Goal: Information Seeking & Learning: Learn about a topic

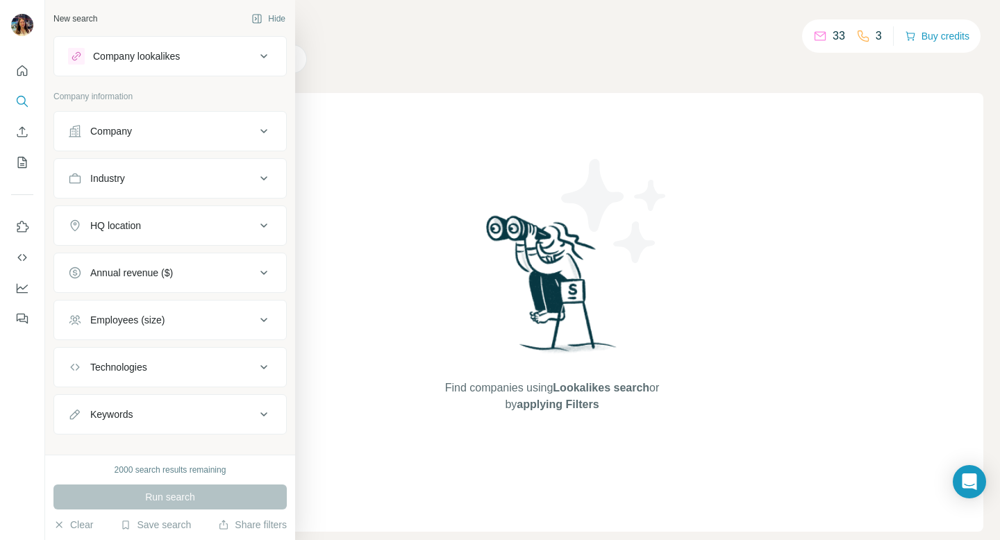
click at [216, 63] on div "Company lookalikes" at bounding box center [162, 56] width 188 height 17
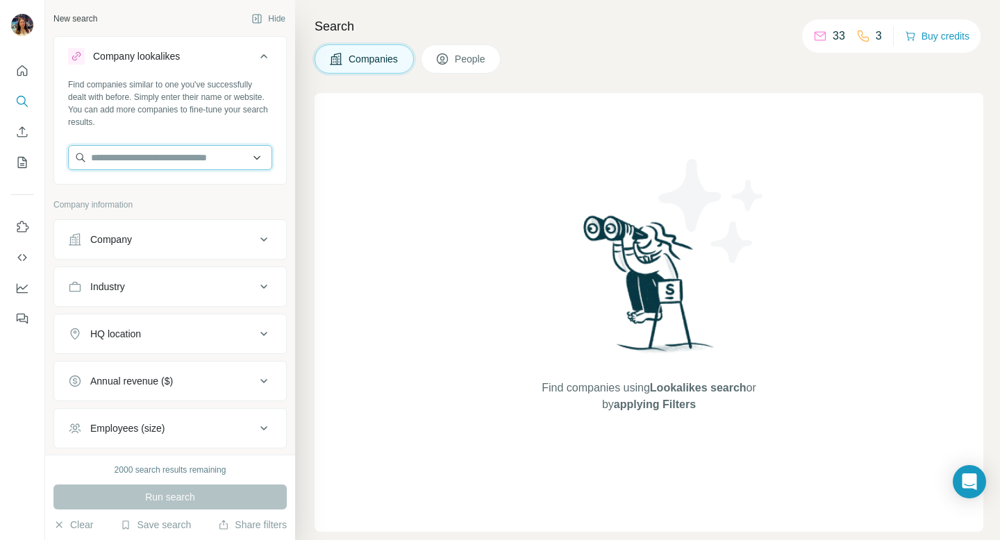
click at [158, 158] on input "text" at bounding box center [170, 157] width 204 height 25
type input "*"
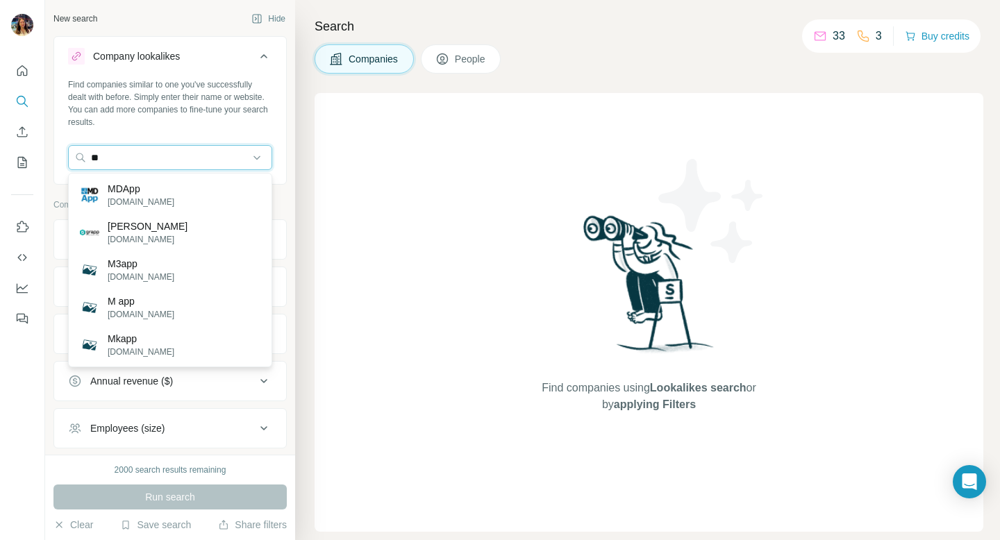
type input "*"
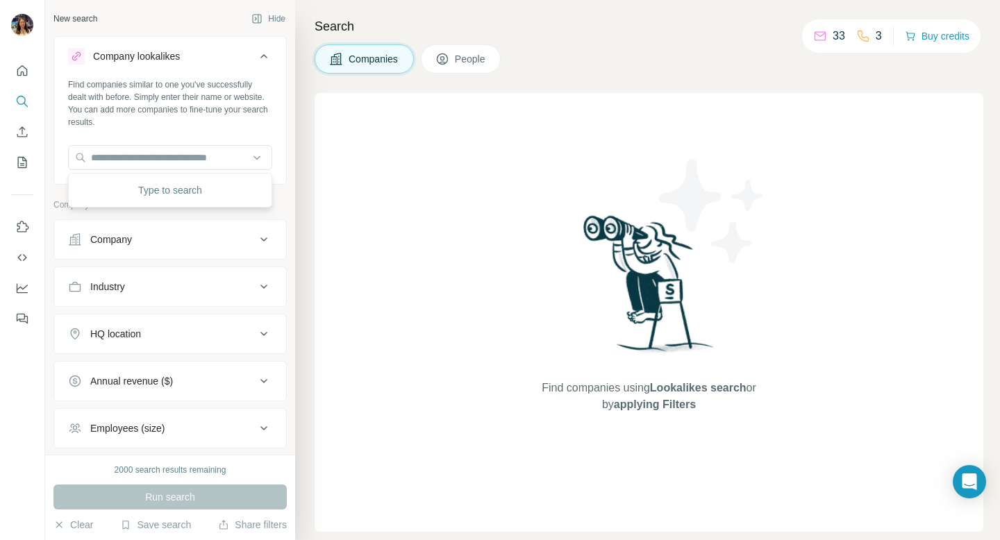
click at [217, 229] on button "Company" at bounding box center [170, 239] width 232 height 33
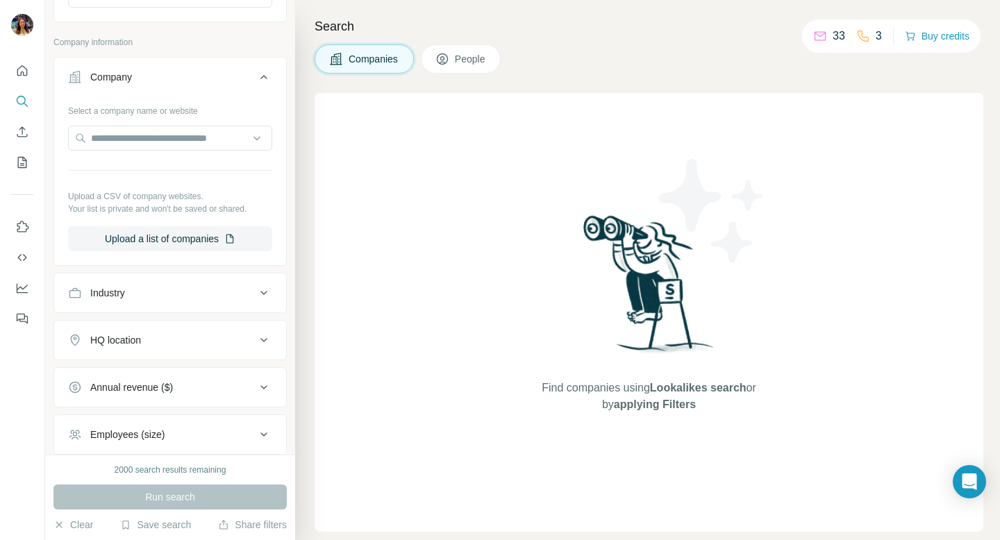
scroll to position [296, 0]
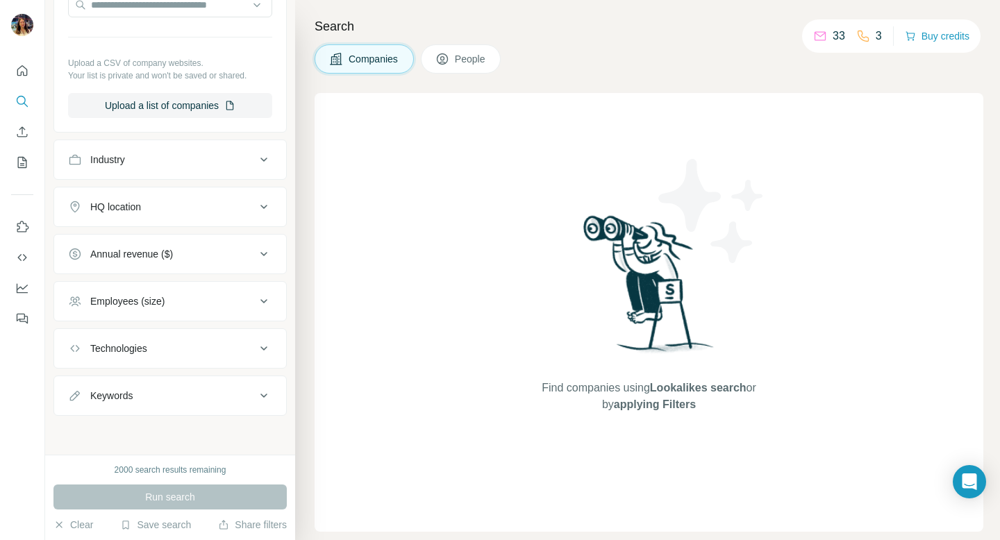
click at [260, 158] on icon at bounding box center [264, 159] width 17 height 17
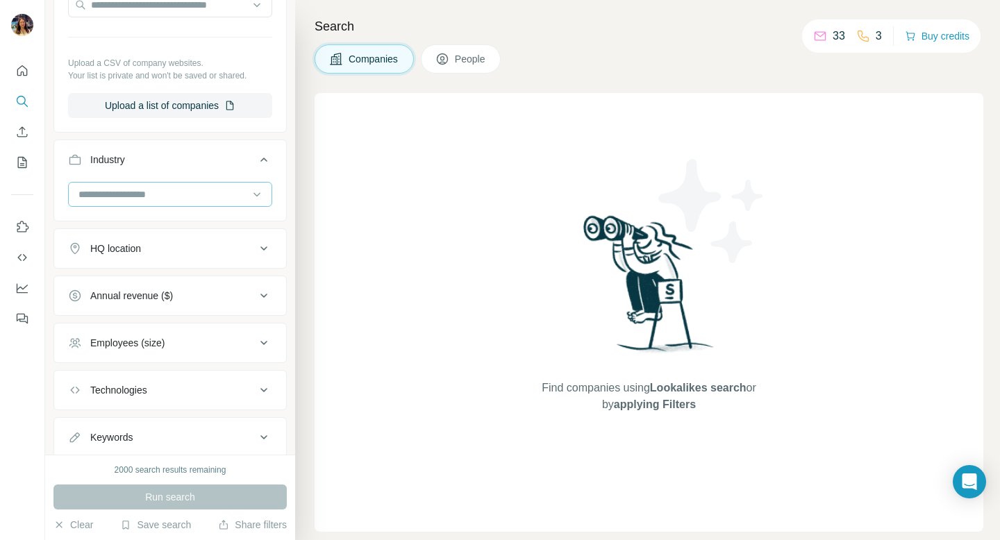
click at [182, 190] on input at bounding box center [163, 194] width 172 height 15
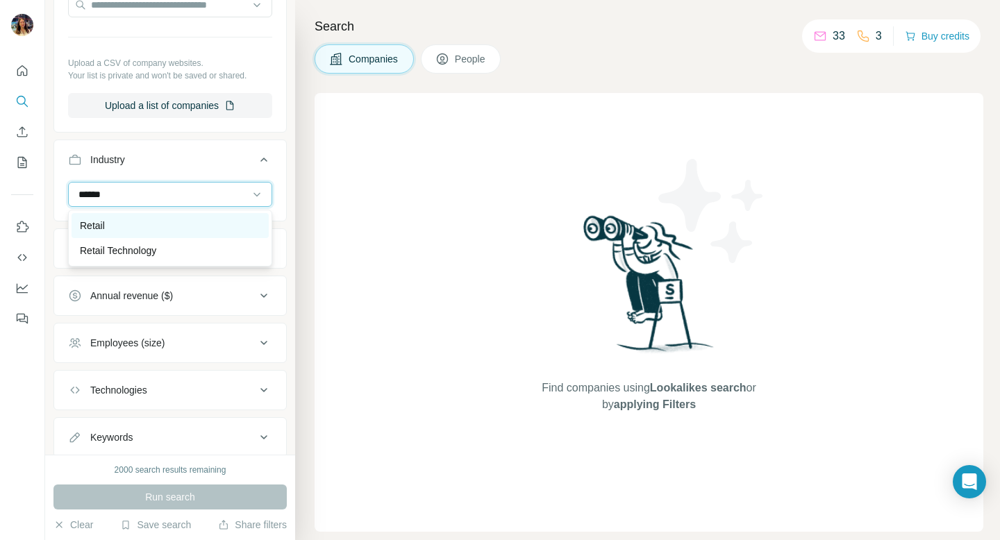
type input "******"
click at [160, 237] on div "Retail" at bounding box center [170, 225] width 197 height 25
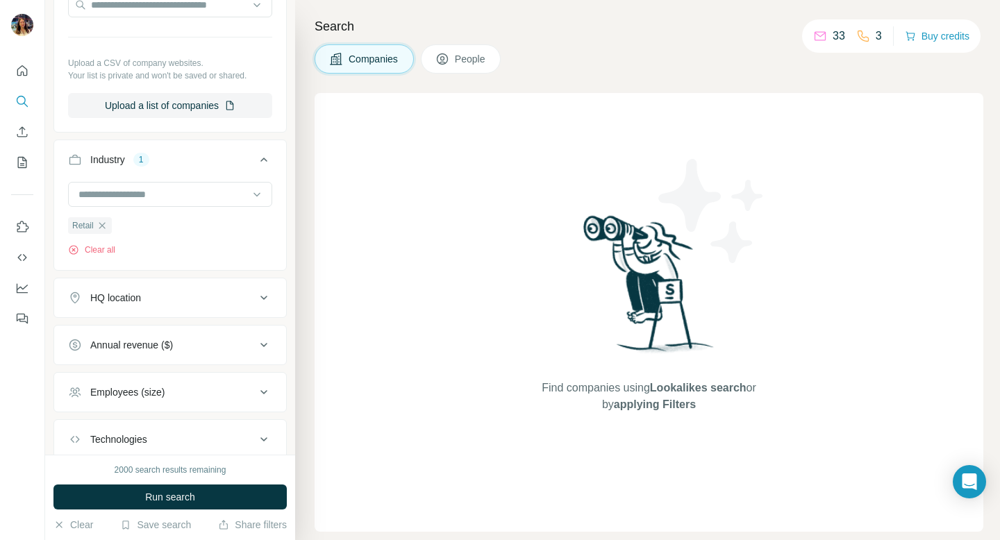
click at [190, 297] on div "HQ location" at bounding box center [162, 298] width 188 height 14
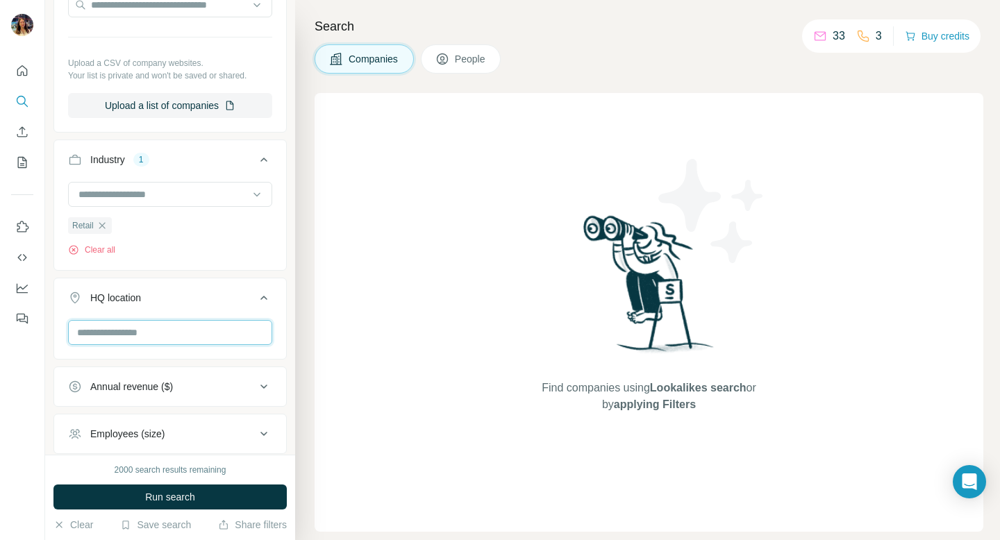
click at [169, 338] on input "text" at bounding box center [170, 332] width 204 height 25
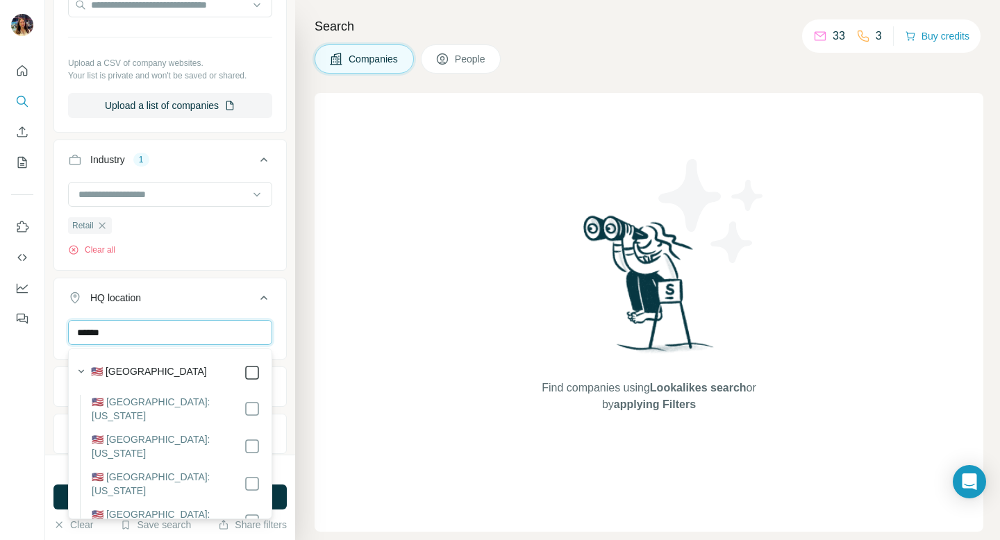
type input "******"
click at [320, 336] on div "Find companies using Lookalikes search or by applying Filters" at bounding box center [649, 312] width 669 height 439
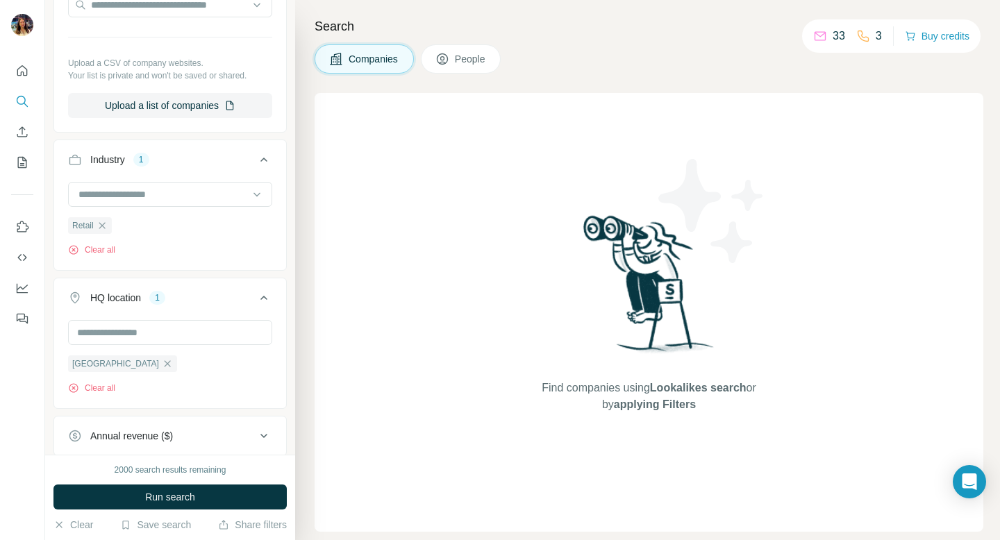
scroll to position [479, 0]
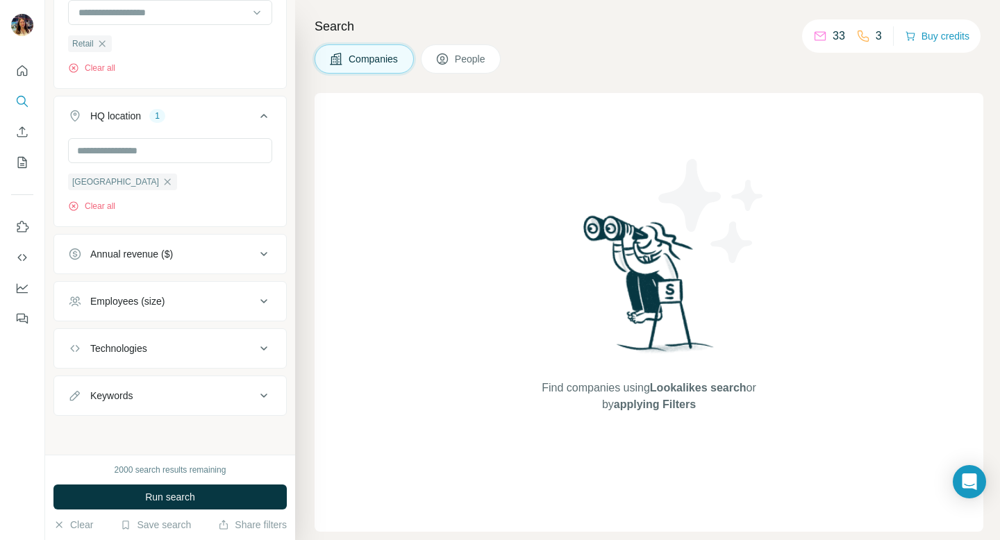
click at [237, 288] on button "Employees (size)" at bounding box center [170, 301] width 232 height 33
click at [73, 384] on icon at bounding box center [76, 382] width 17 height 17
click at [74, 408] on icon at bounding box center [76, 408] width 17 height 17
click at [133, 265] on button "Annual revenue ($)" at bounding box center [170, 253] width 232 height 33
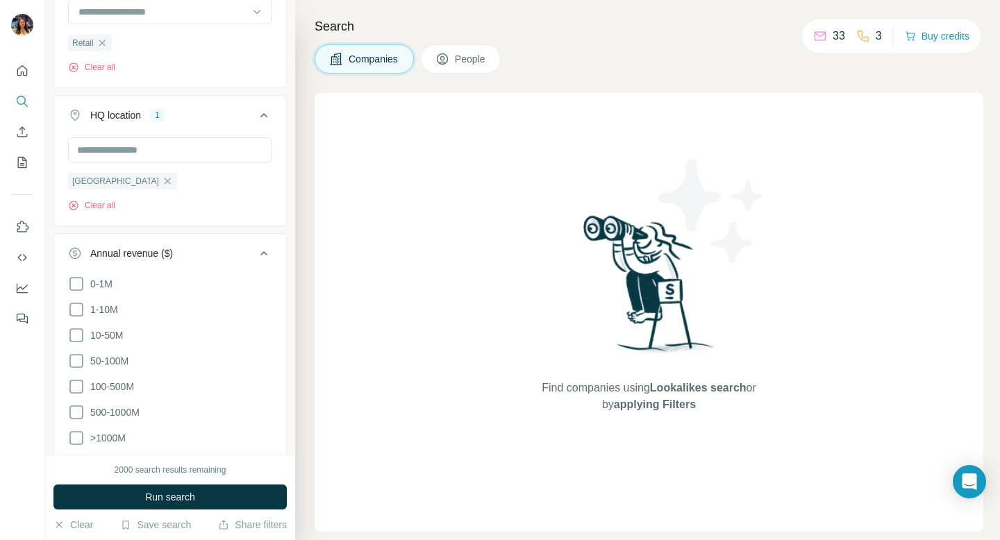
scroll to position [576, 0]
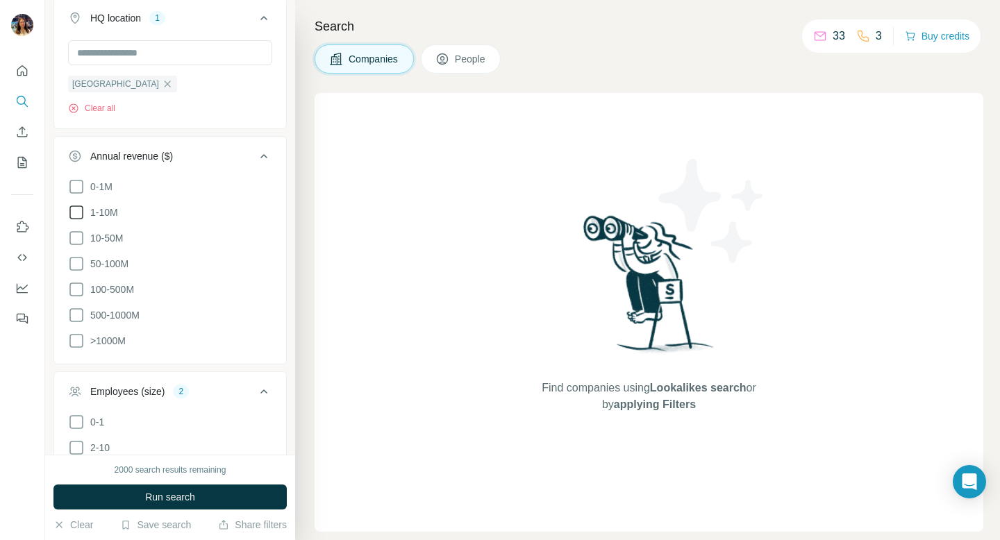
click at [75, 214] on icon at bounding box center [76, 212] width 17 height 17
click at [75, 237] on icon at bounding box center [76, 238] width 17 height 17
click at [77, 258] on icon at bounding box center [76, 264] width 14 height 14
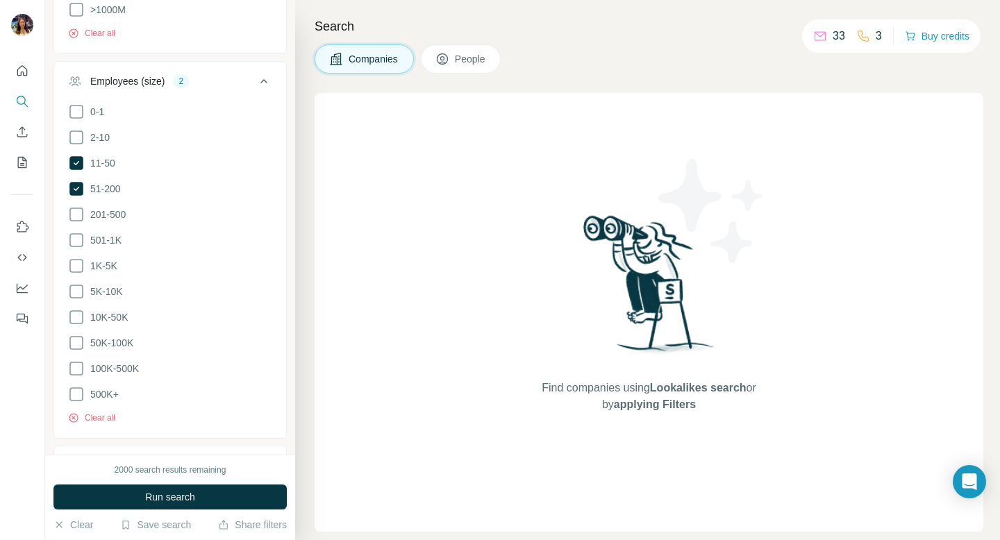
scroll to position [1018, 0]
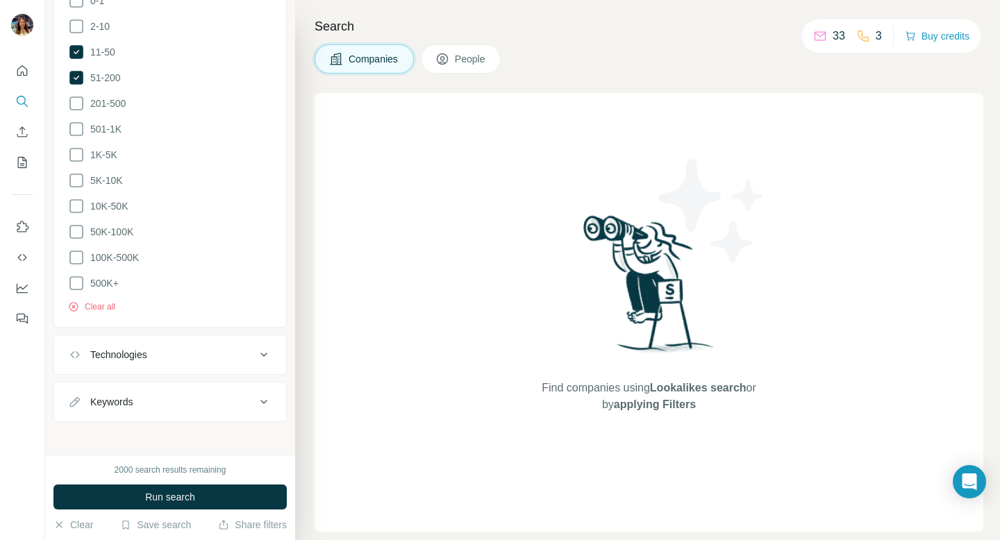
click at [146, 403] on button "Keywords" at bounding box center [170, 402] width 232 height 33
click at [172, 432] on input "text" at bounding box center [156, 436] width 176 height 25
type input "*********"
type input "**********"
click at [184, 507] on button "Run search" at bounding box center [169, 497] width 233 height 25
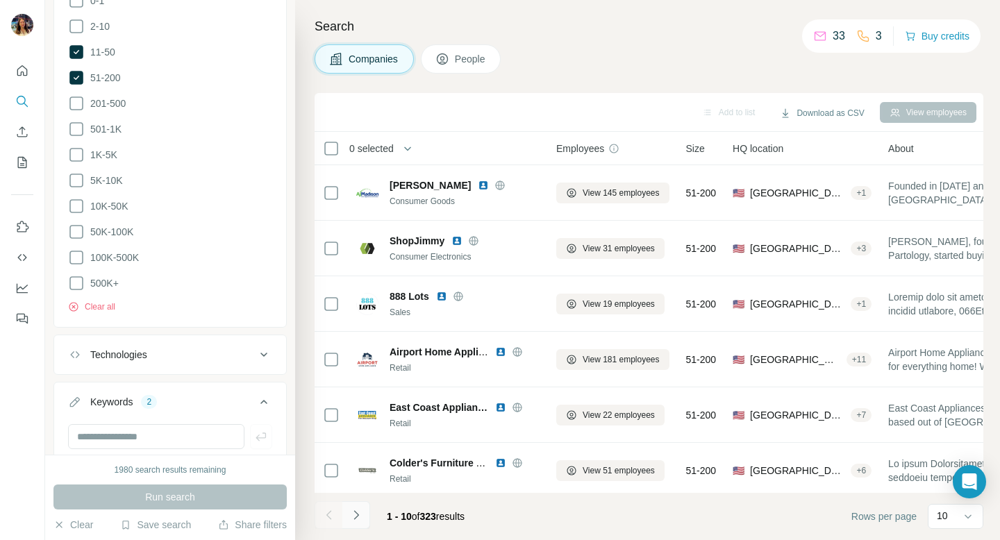
click at [358, 511] on icon "Navigate to next page" at bounding box center [356, 516] width 14 height 14
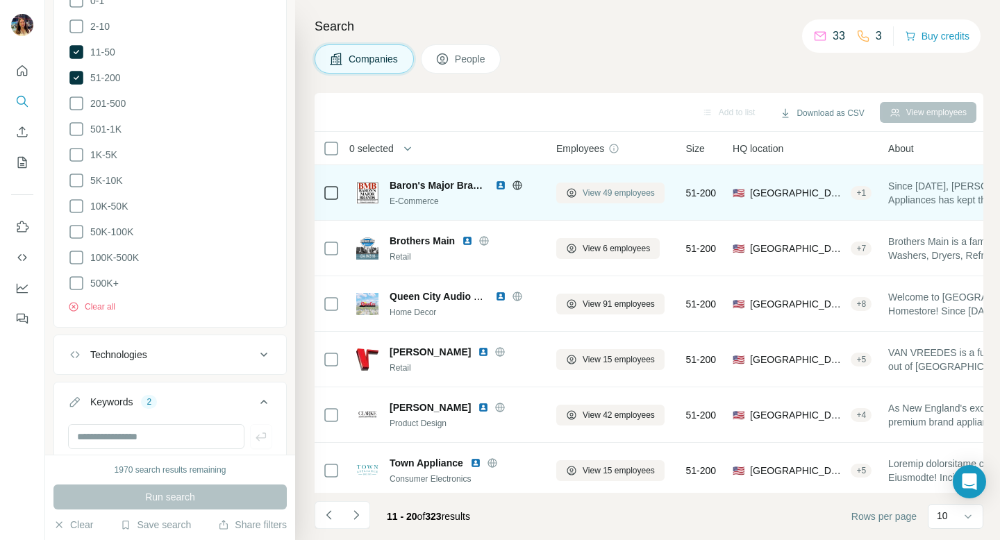
click at [597, 194] on span "View 49 employees" at bounding box center [619, 193] width 72 height 13
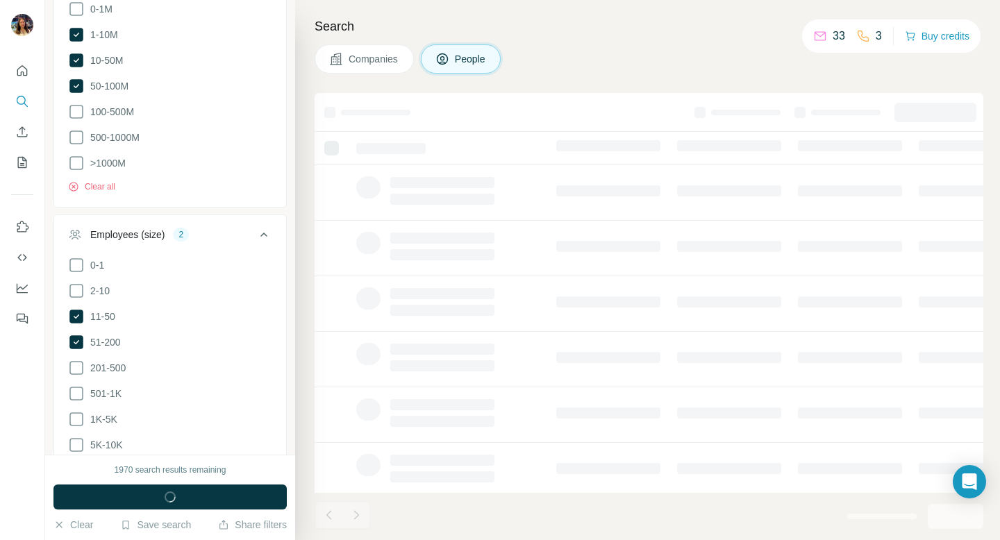
scroll to position [1284, 0]
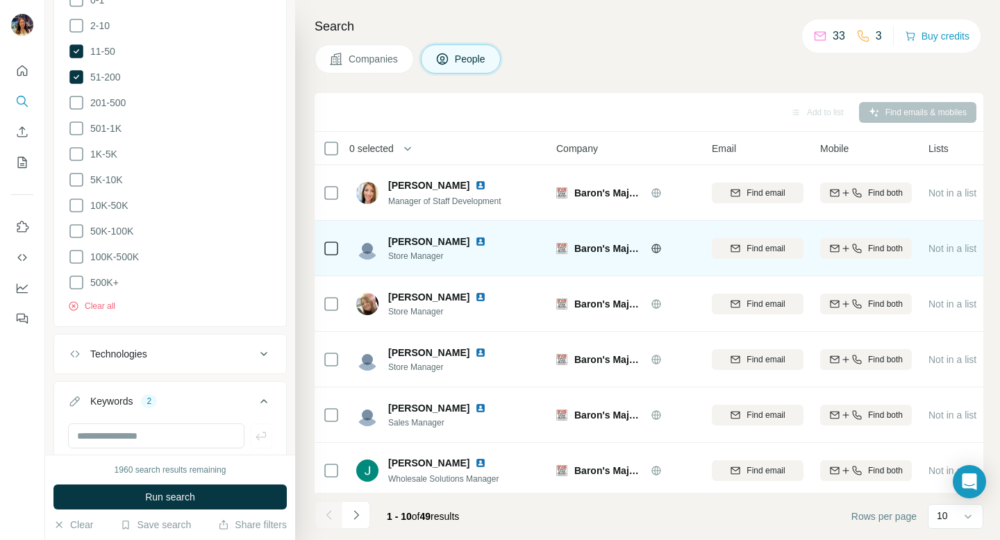
click at [659, 244] on icon at bounding box center [656, 248] width 11 height 11
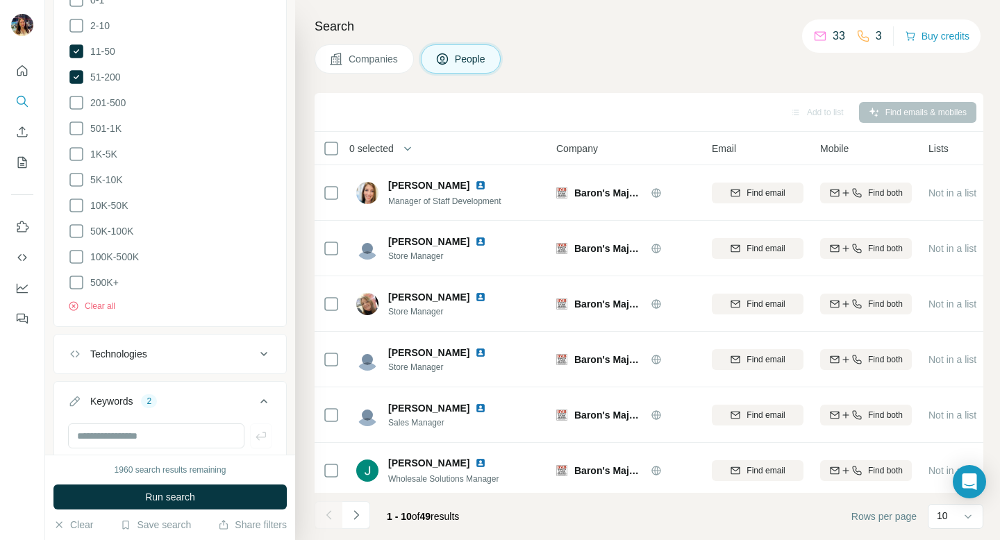
click at [369, 56] on span "Companies" at bounding box center [374, 59] width 51 height 14
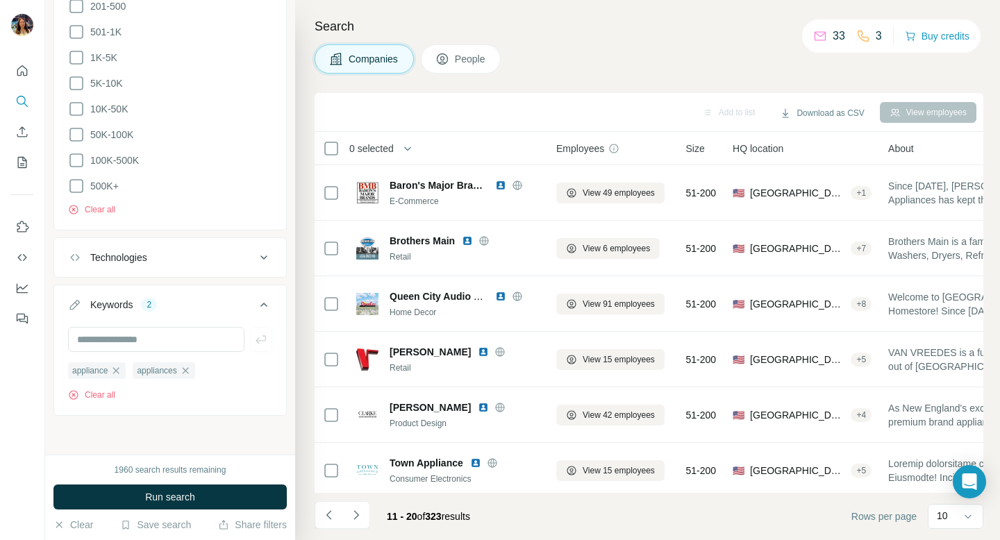
scroll to position [1067, 0]
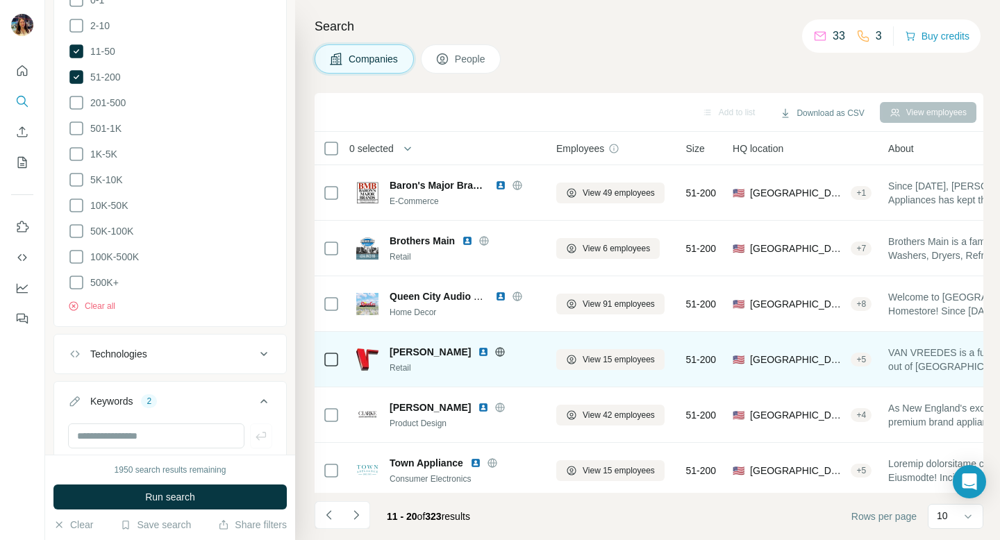
click at [499, 352] on icon at bounding box center [500, 351] width 3 height 9
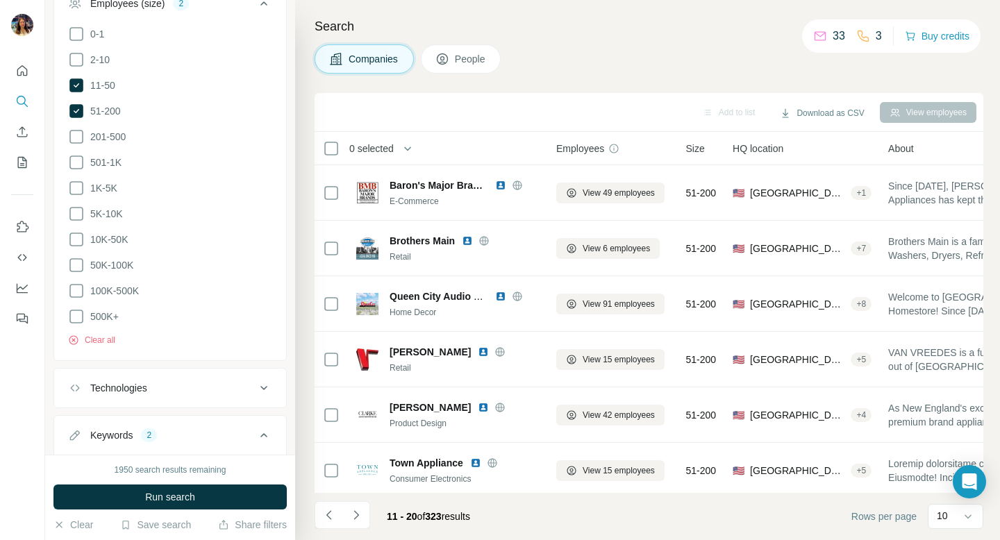
scroll to position [1010, 0]
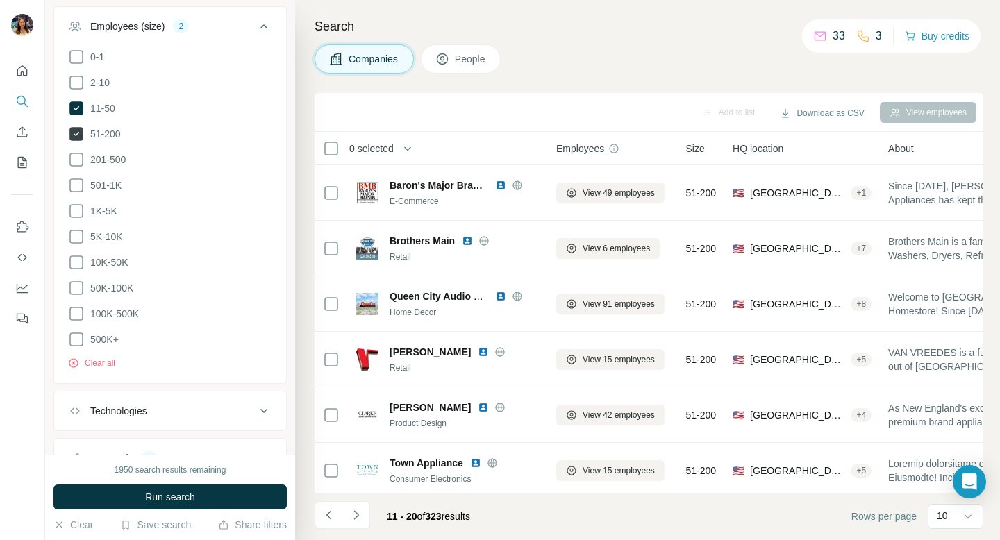
click at [78, 135] on icon at bounding box center [76, 134] width 14 height 14
click at [206, 499] on button "Run search" at bounding box center [169, 497] width 233 height 25
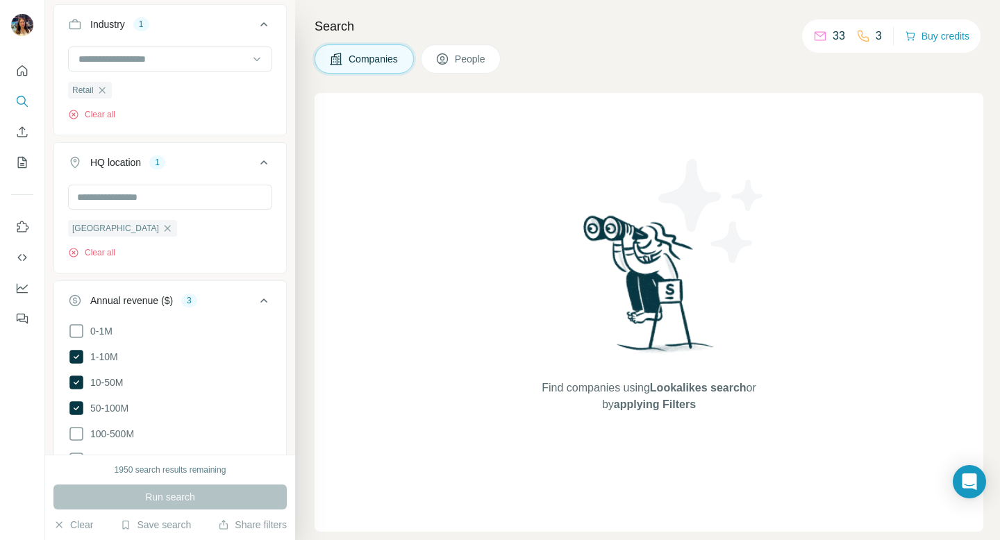
scroll to position [465, 0]
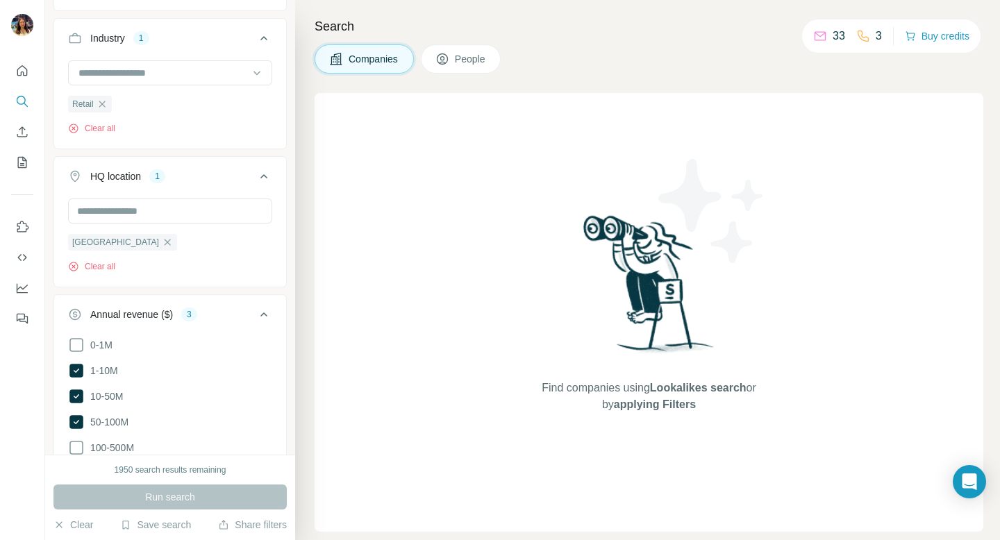
click at [170, 500] on div "Run search" at bounding box center [169, 497] width 233 height 25
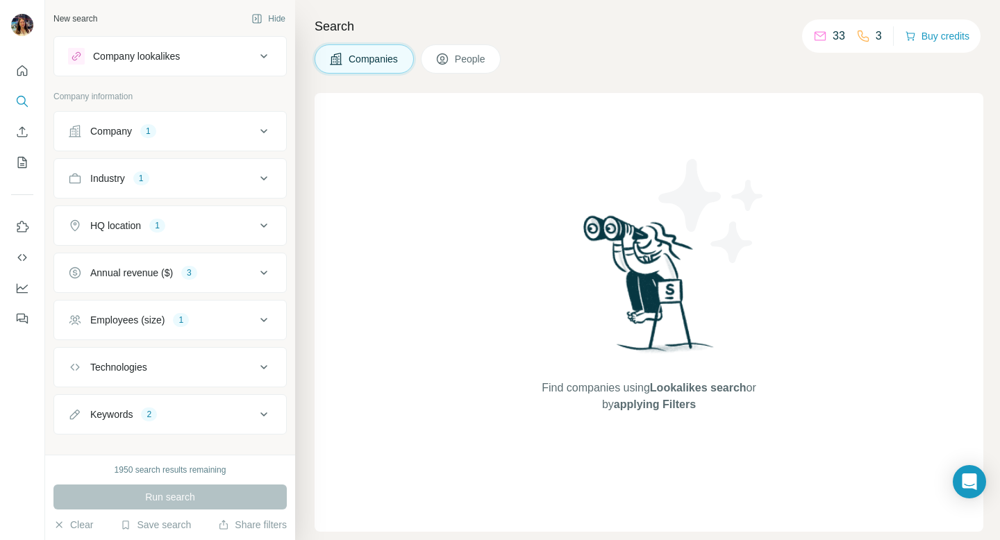
click at [257, 316] on icon at bounding box center [264, 320] width 17 height 17
click at [73, 375] on icon at bounding box center [76, 376] width 17 height 17
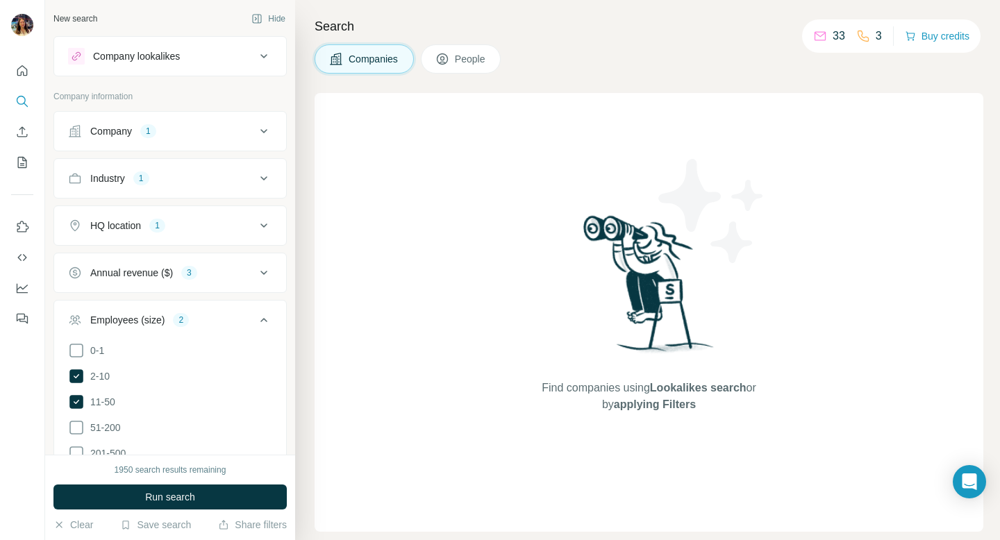
click at [259, 277] on icon at bounding box center [264, 273] width 17 height 17
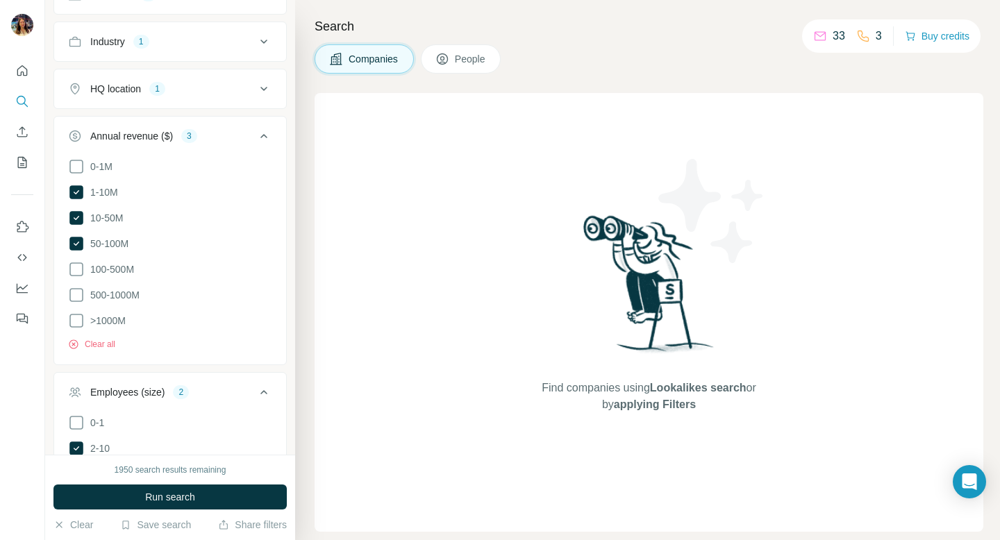
scroll to position [148, 0]
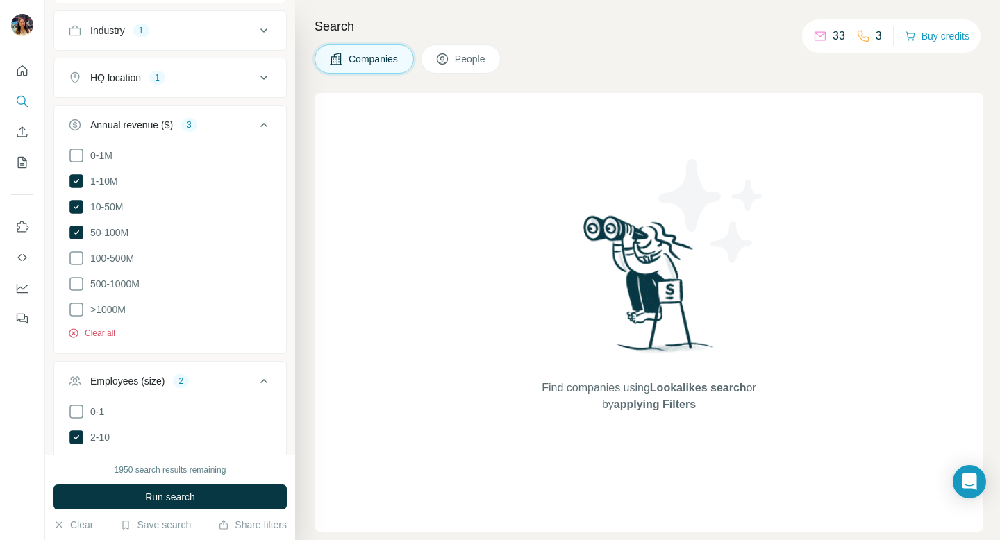
click at [90, 332] on button "Clear all" at bounding box center [91, 333] width 47 height 13
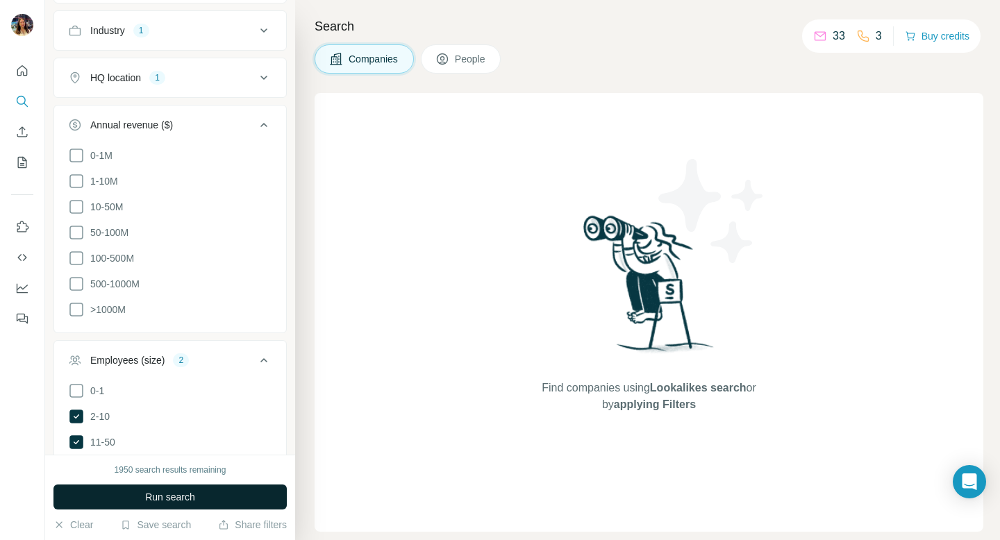
click at [165, 507] on button "Run search" at bounding box center [169, 497] width 233 height 25
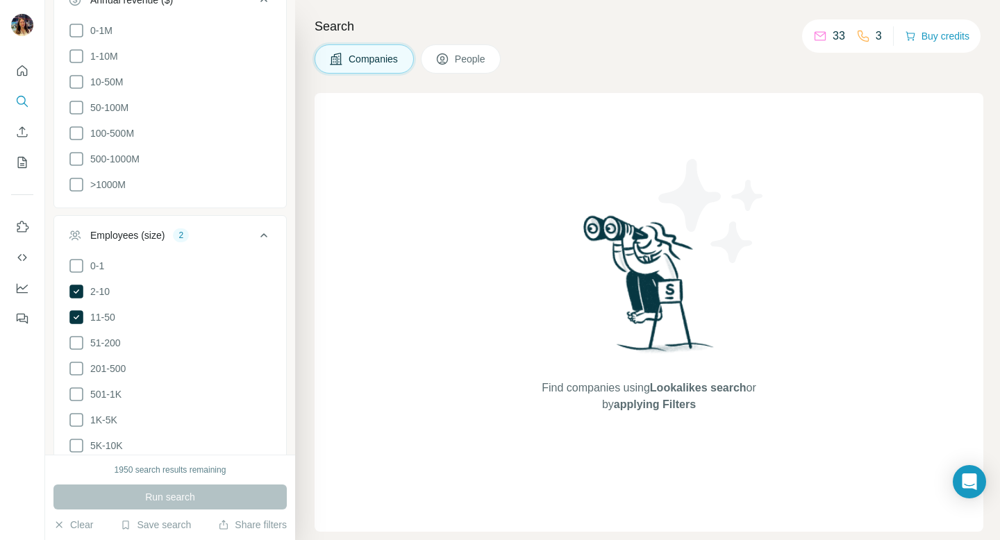
scroll to position [278, 0]
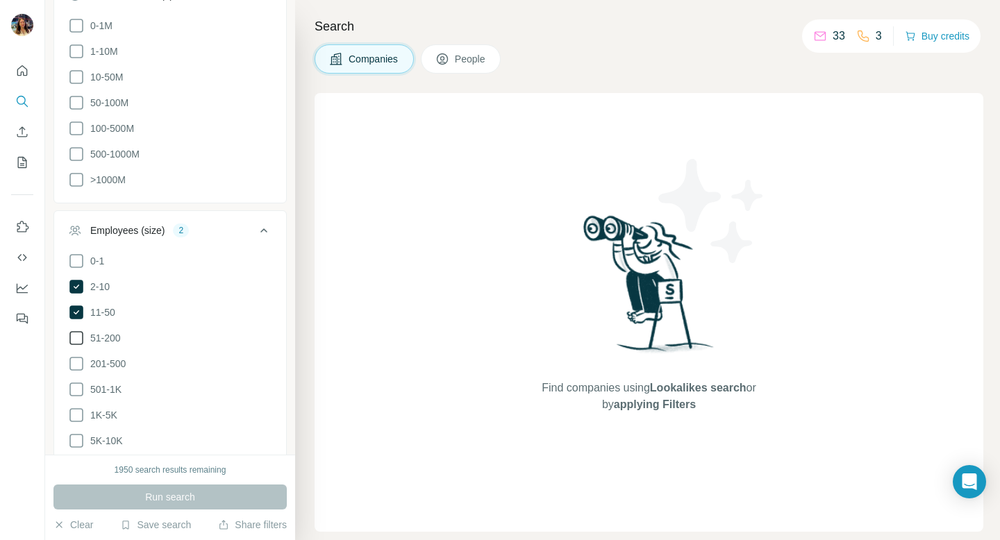
click at [75, 336] on icon at bounding box center [76, 338] width 17 height 17
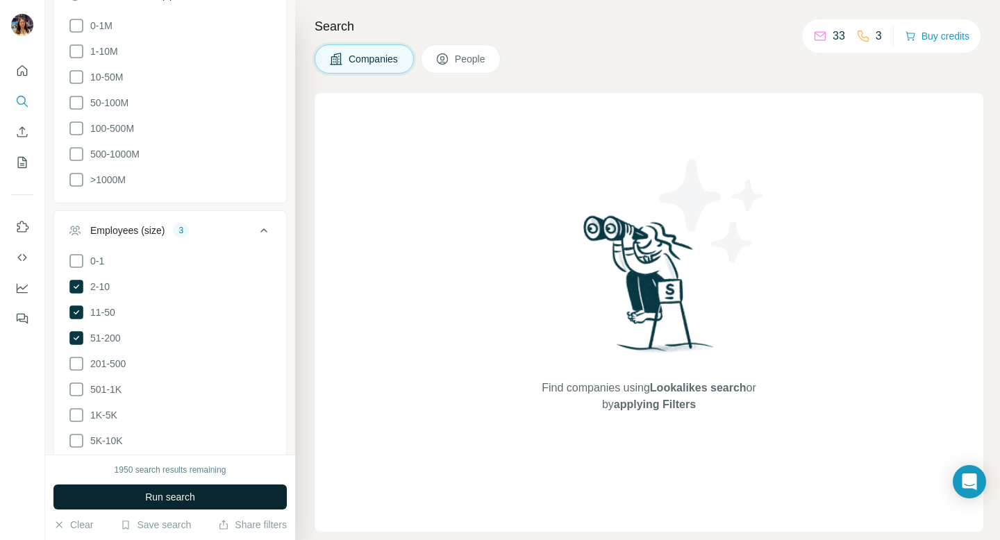
click at [172, 500] on span "Run search" at bounding box center [170, 497] width 50 height 14
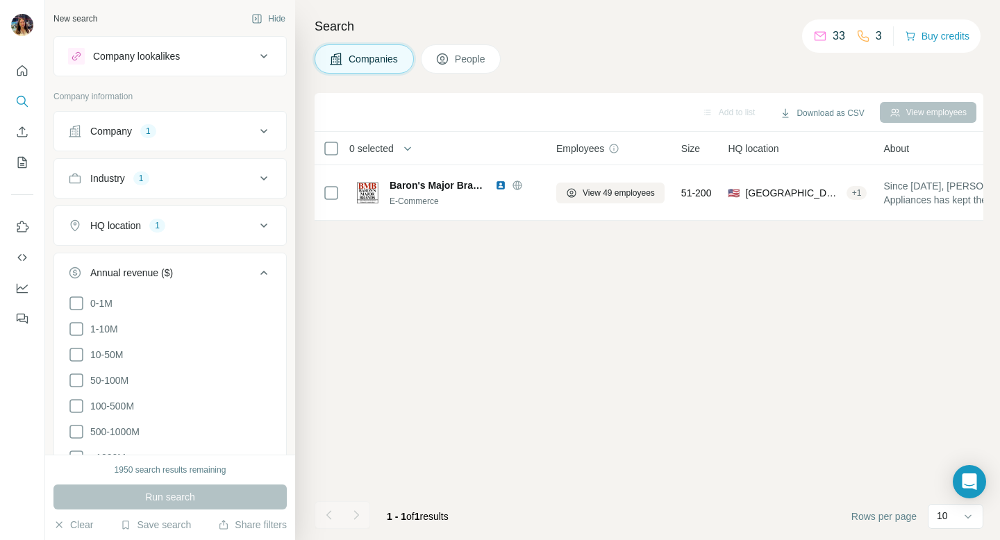
click at [277, 135] on button "Company 1" at bounding box center [170, 131] width 232 height 33
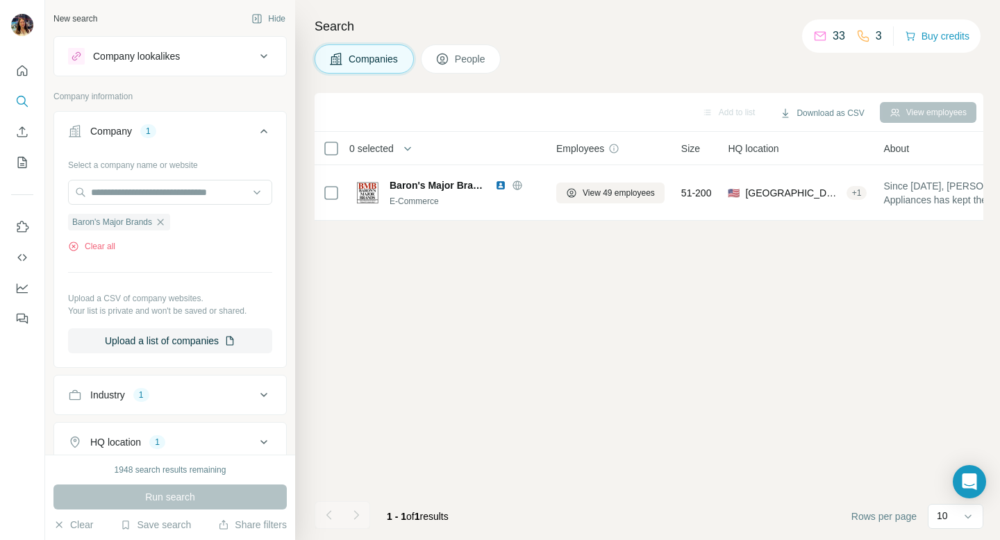
click at [176, 220] on ul "Baron's Major Brands" at bounding box center [170, 221] width 204 height 17
click at [163, 222] on icon "button" at bounding box center [160, 222] width 11 height 11
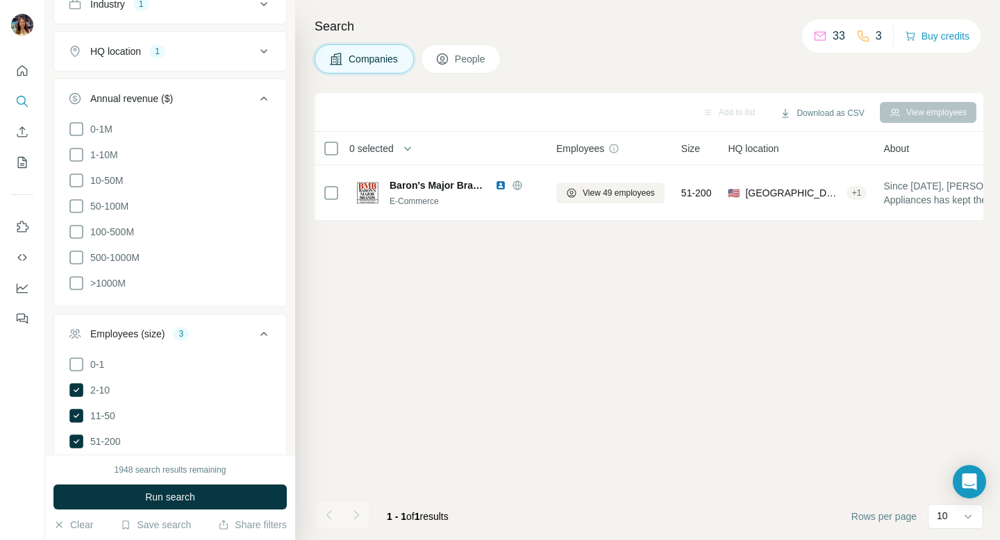
scroll to position [707, 0]
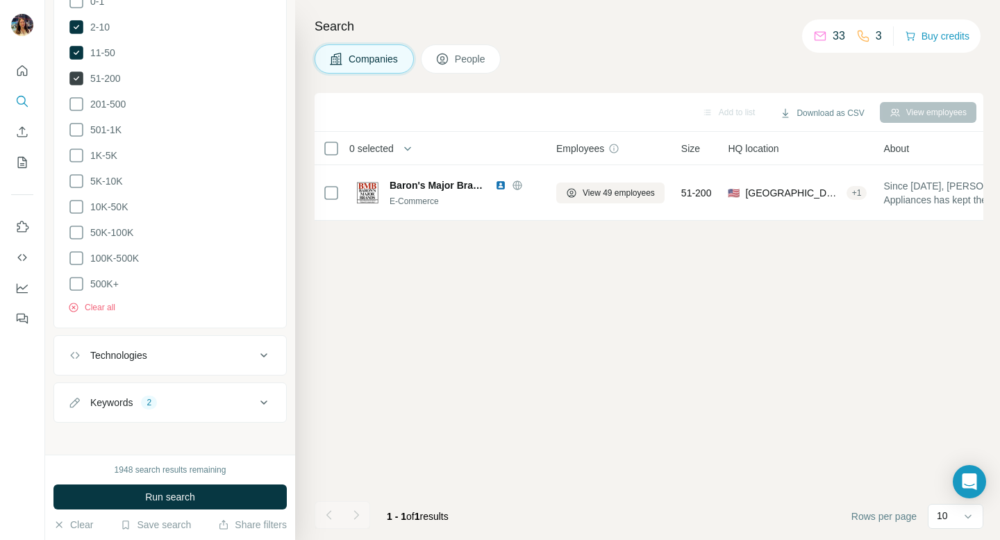
click at [74, 73] on icon at bounding box center [76, 79] width 14 height 14
click at [165, 496] on span "Run search" at bounding box center [170, 497] width 50 height 14
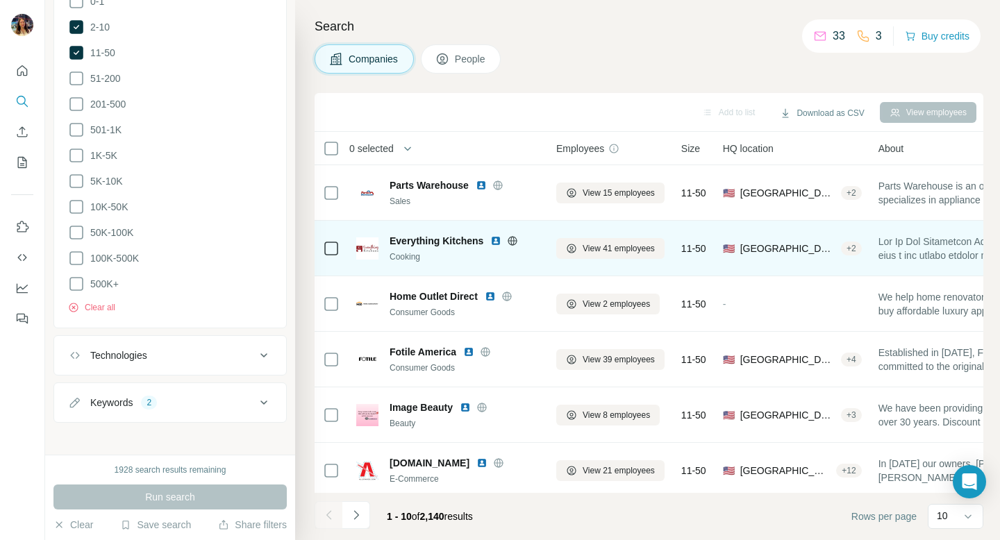
click at [512, 238] on icon at bounding box center [512, 241] width 11 height 11
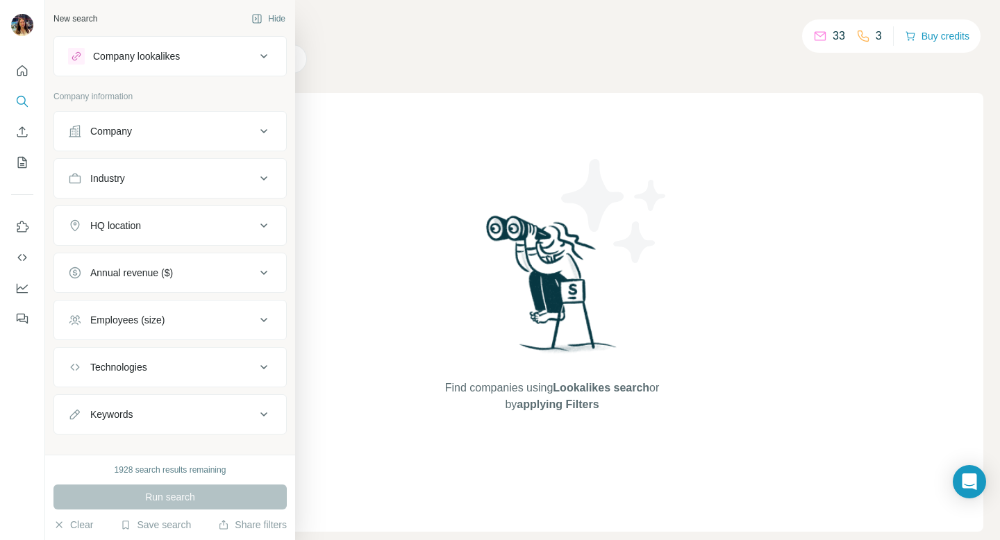
click at [192, 180] on div "Industry" at bounding box center [162, 179] width 188 height 14
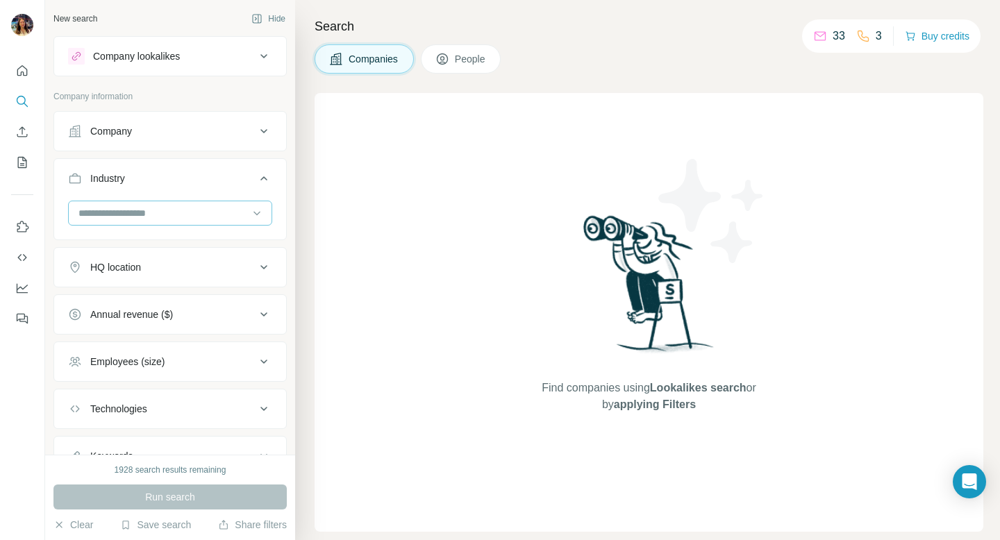
click at [130, 220] on input at bounding box center [163, 213] width 172 height 15
click at [145, 215] on input at bounding box center [163, 213] width 172 height 15
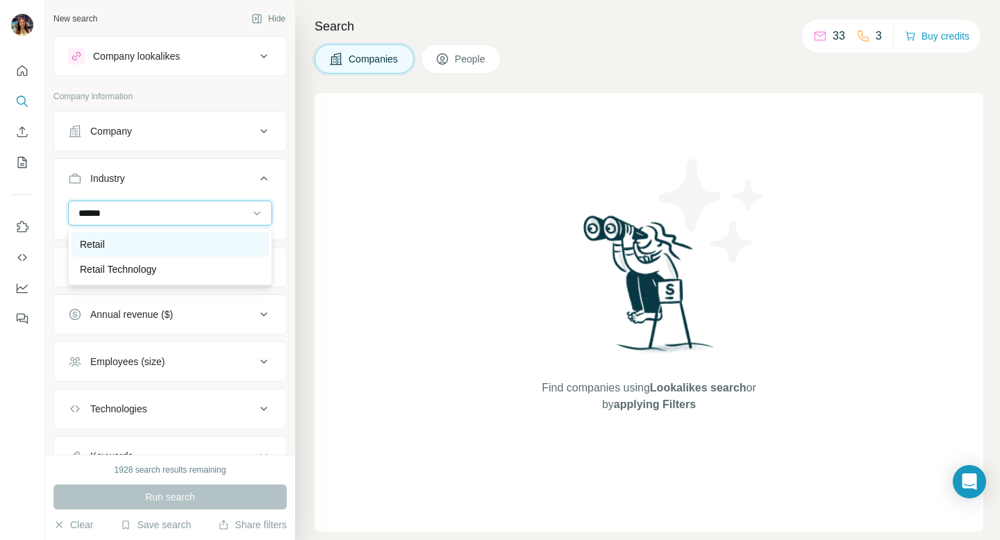
type input "******"
click at [149, 236] on div "Retail" at bounding box center [170, 244] width 197 height 25
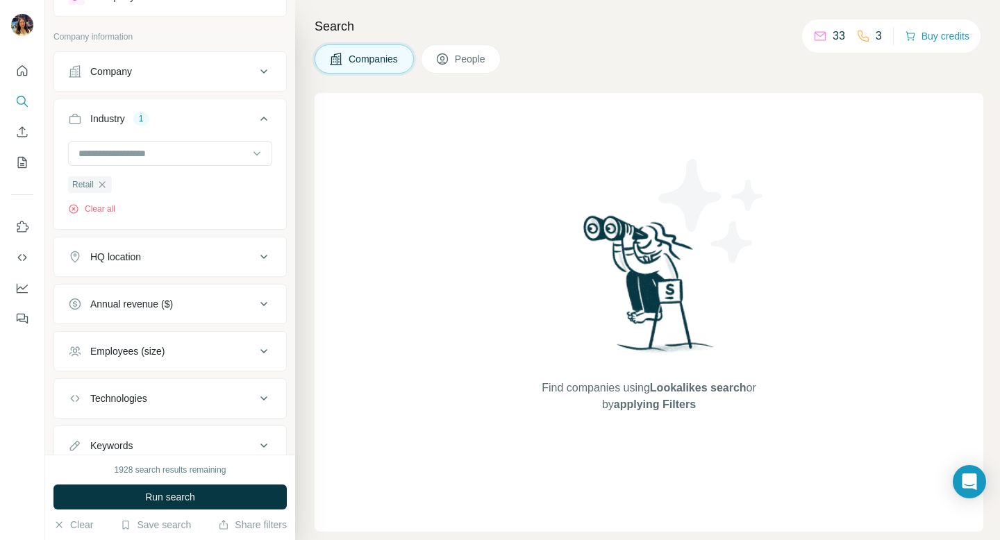
scroll to position [110, 0]
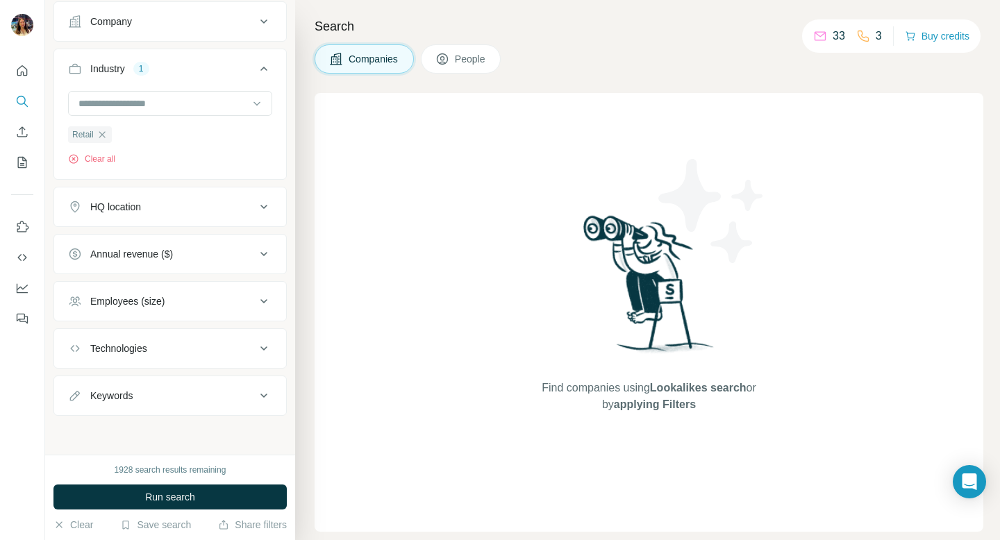
click at [224, 214] on button "HQ location" at bounding box center [170, 206] width 232 height 33
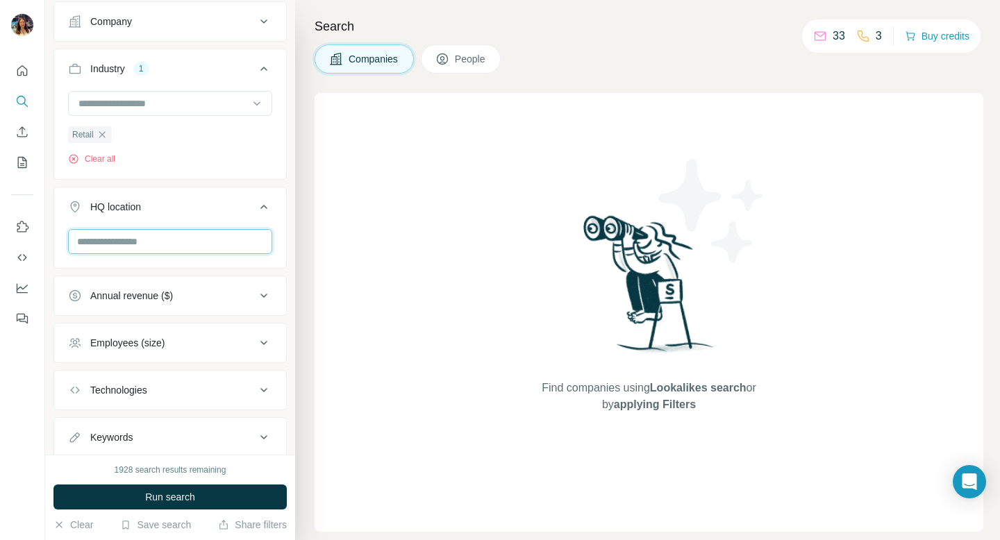
click at [206, 233] on input "text" at bounding box center [170, 241] width 204 height 25
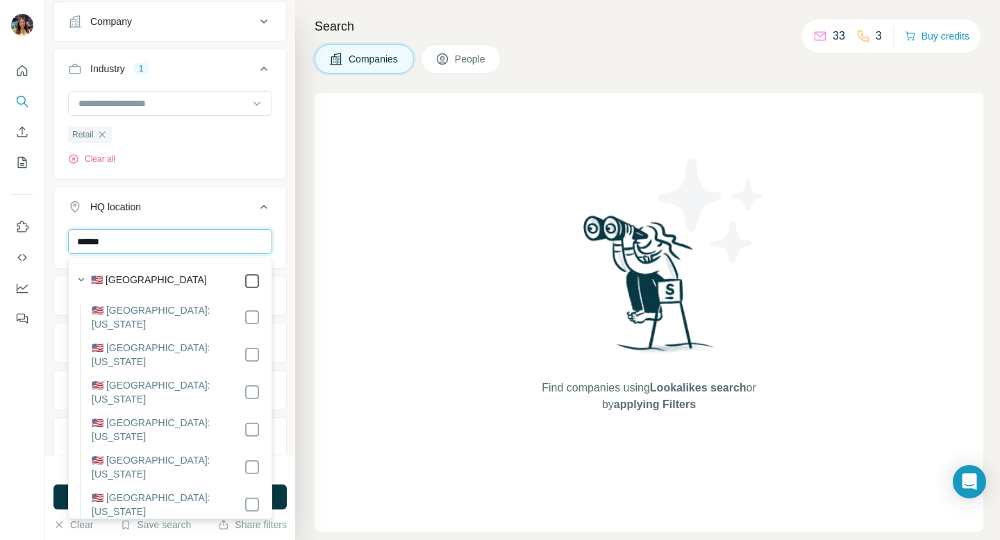
type input "******"
click at [299, 254] on div "Search Companies People Find companies using Lookalikes search or by applying F…" at bounding box center [647, 270] width 705 height 540
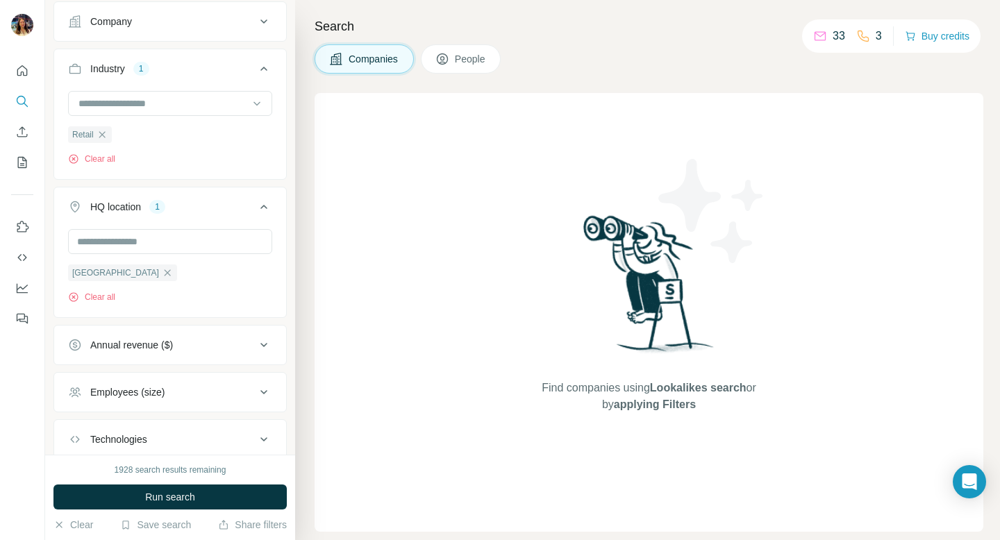
scroll to position [201, 0]
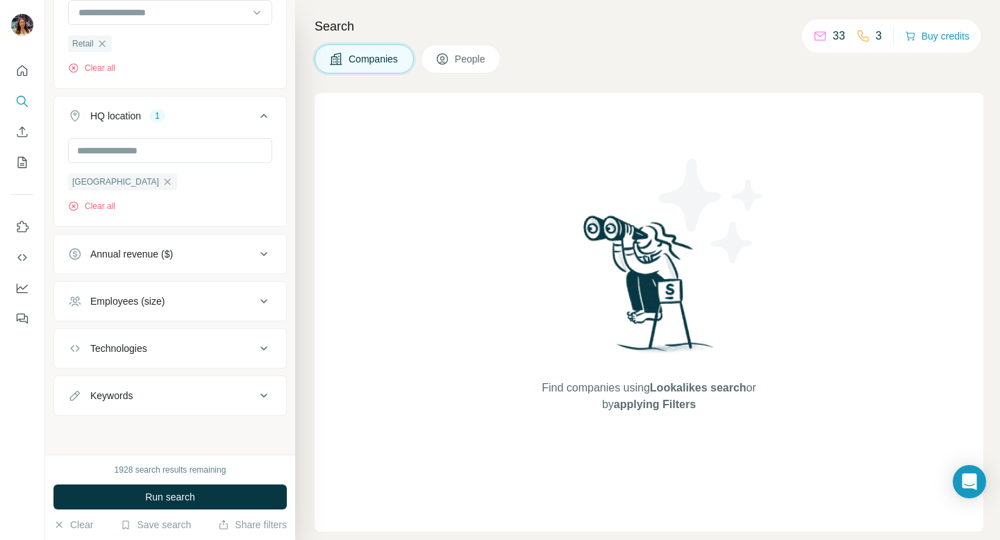
click at [247, 303] on div "Employees (size)" at bounding box center [162, 302] width 188 height 14
click at [74, 378] on icon at bounding box center [76, 382] width 17 height 17
click at [258, 255] on icon at bounding box center [264, 253] width 17 height 17
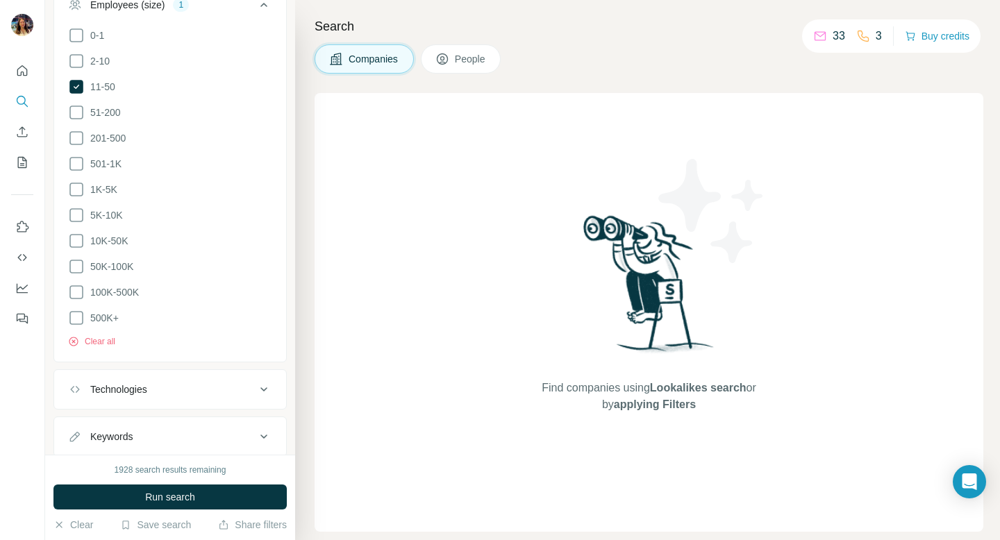
scroll to position [720, 0]
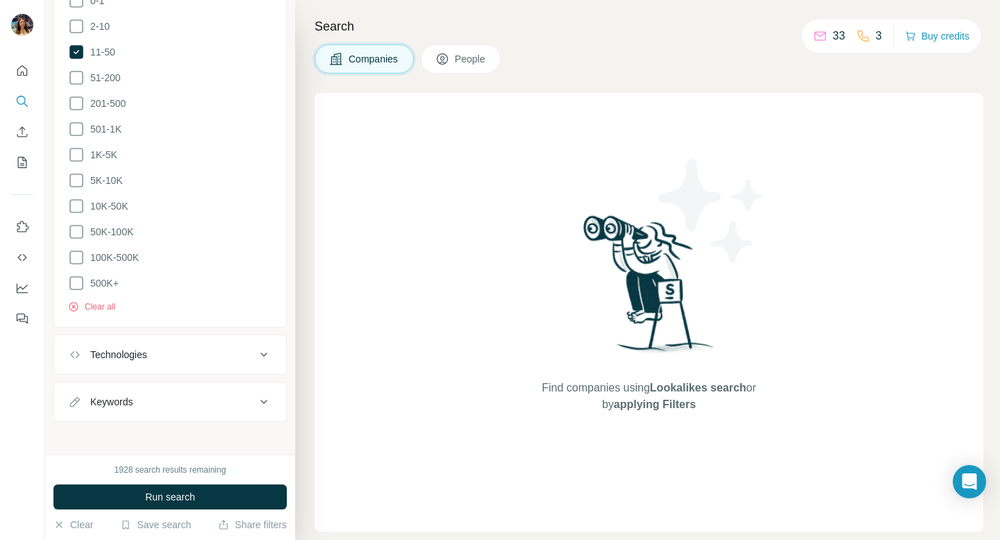
click at [211, 396] on div "Keywords" at bounding box center [162, 402] width 188 height 14
click at [155, 440] on input "text" at bounding box center [156, 436] width 176 height 25
type input "*********"
type input "**********"
click at [159, 493] on span "Run search" at bounding box center [170, 497] width 50 height 14
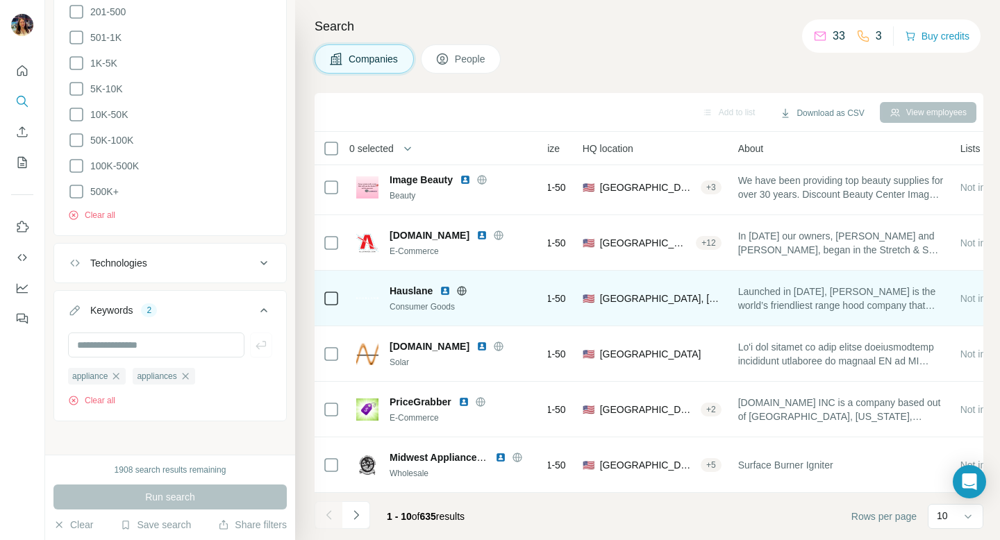
scroll to position [228, 151]
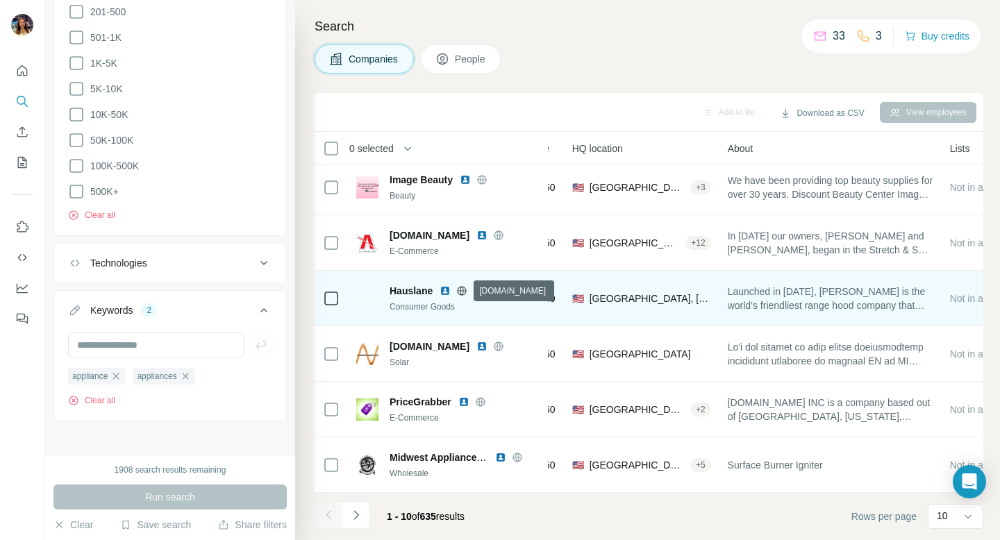
click at [464, 292] on icon at bounding box center [461, 291] width 11 height 11
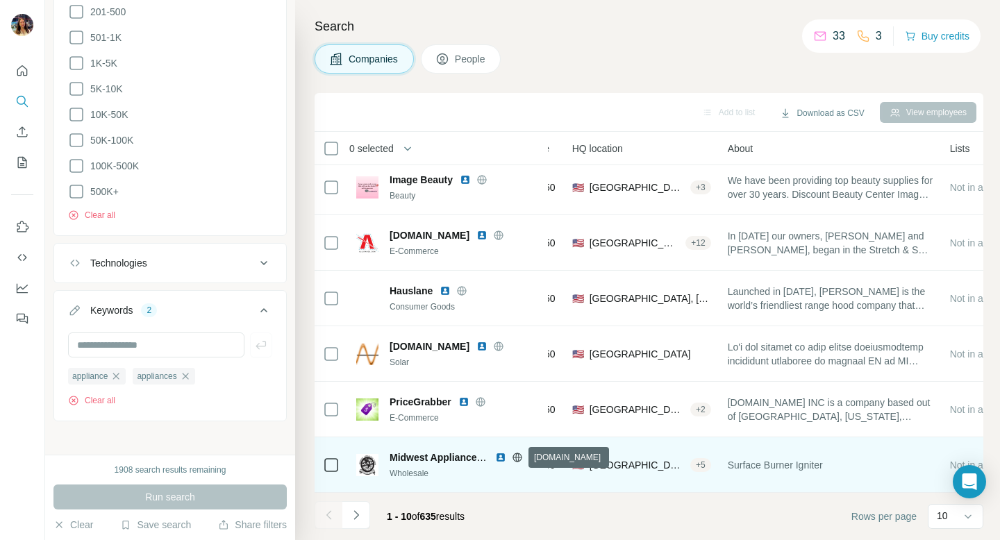
click at [518, 455] on icon at bounding box center [517, 457] width 11 height 11
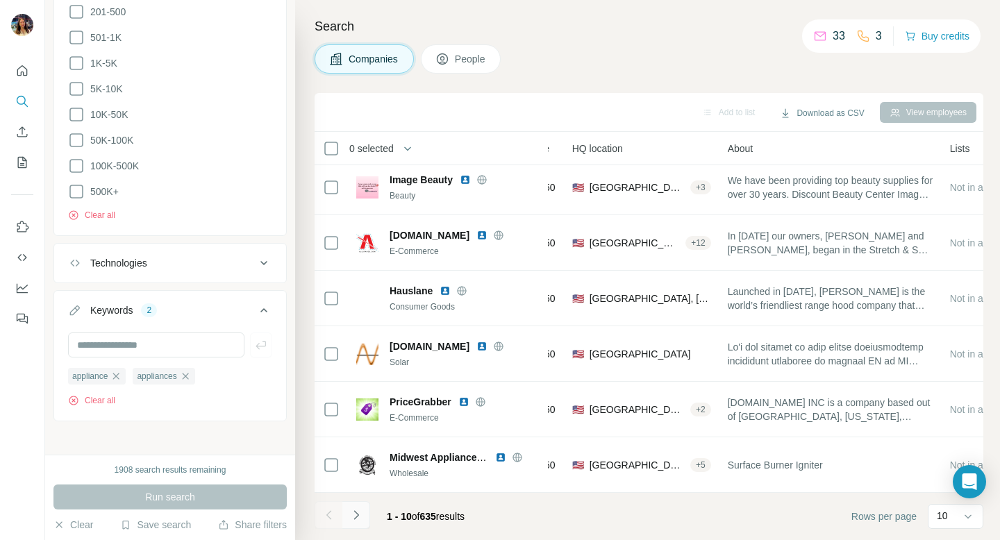
click at [356, 511] on icon "Navigate to next page" at bounding box center [356, 516] width 14 height 14
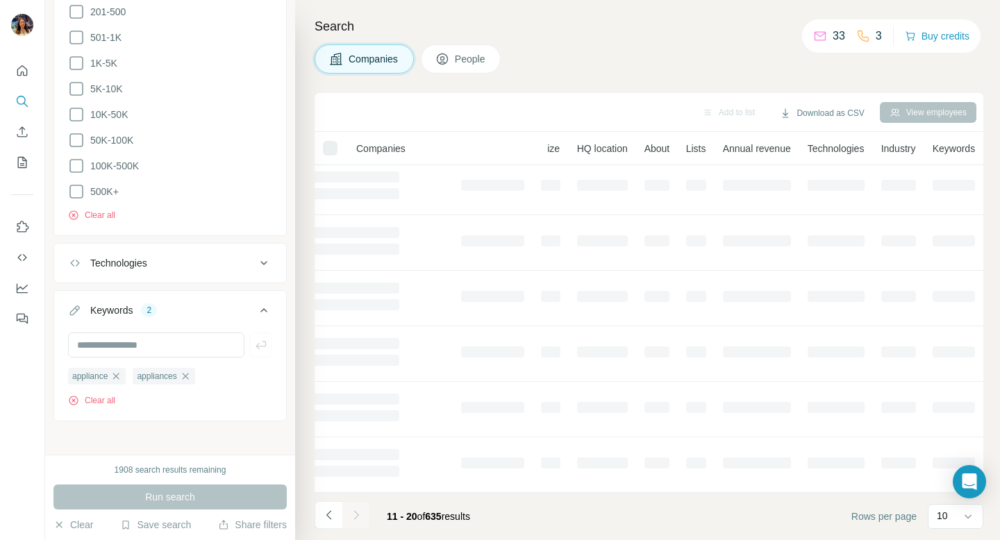
scroll to position [228, 122]
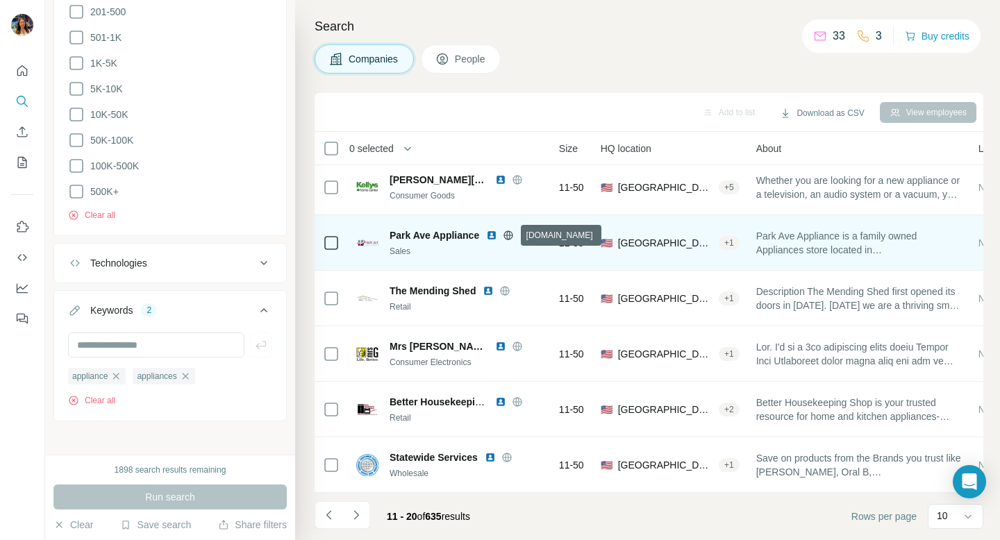
click at [509, 231] on icon at bounding box center [508, 235] width 11 height 11
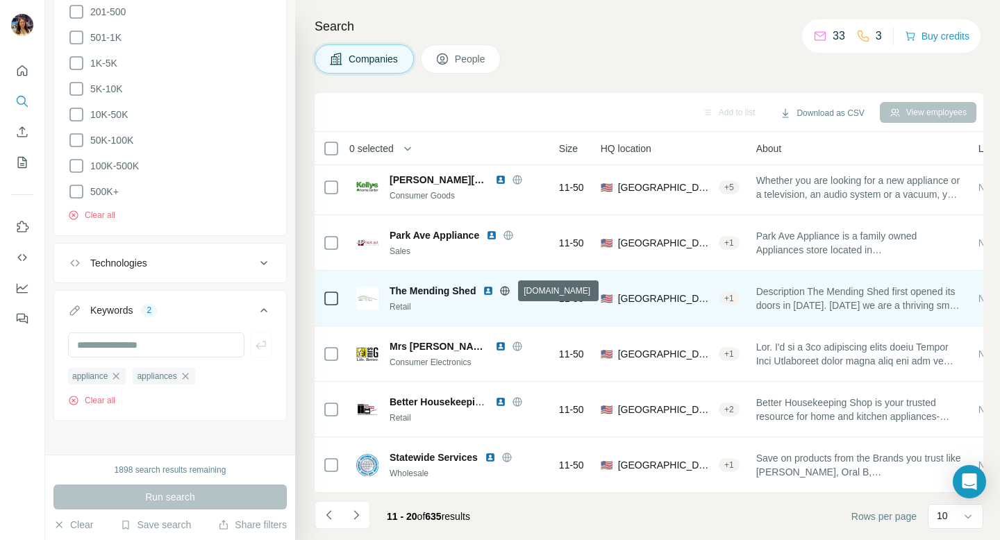
click at [507, 288] on icon at bounding box center [504, 291] width 11 height 11
